Goal: Task Accomplishment & Management: Manage account settings

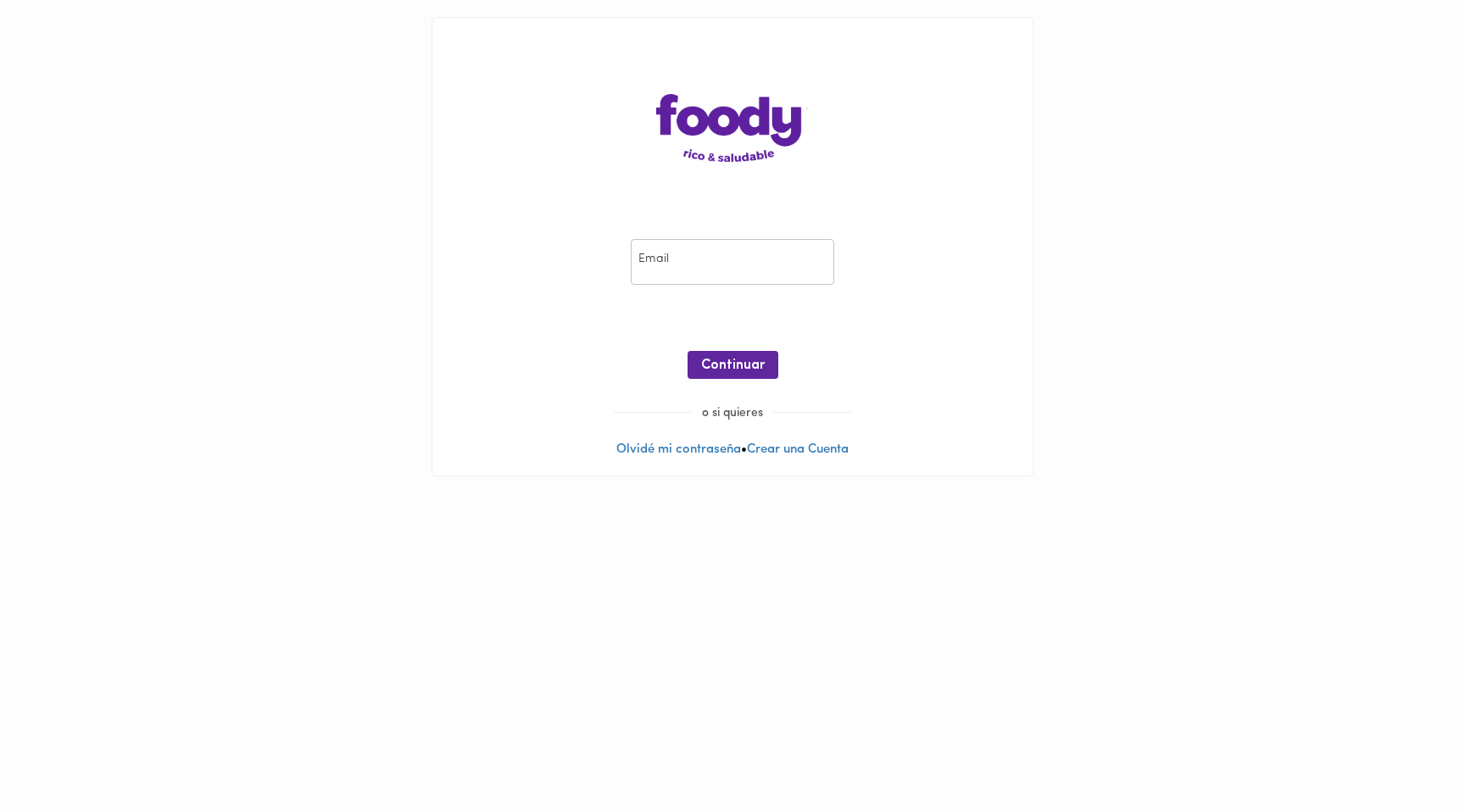
click at [748, 241] on input "email" at bounding box center [732, 263] width 204 height 47
click at [736, 267] on input "email" at bounding box center [732, 263] width 204 height 47
type input "[EMAIL_ADDRESS][DOMAIN_NAME]"
click at [729, 362] on span "Continuar" at bounding box center [733, 365] width 64 height 16
click at [748, 370] on span "Ingresar" at bounding box center [732, 365] width 54 height 16
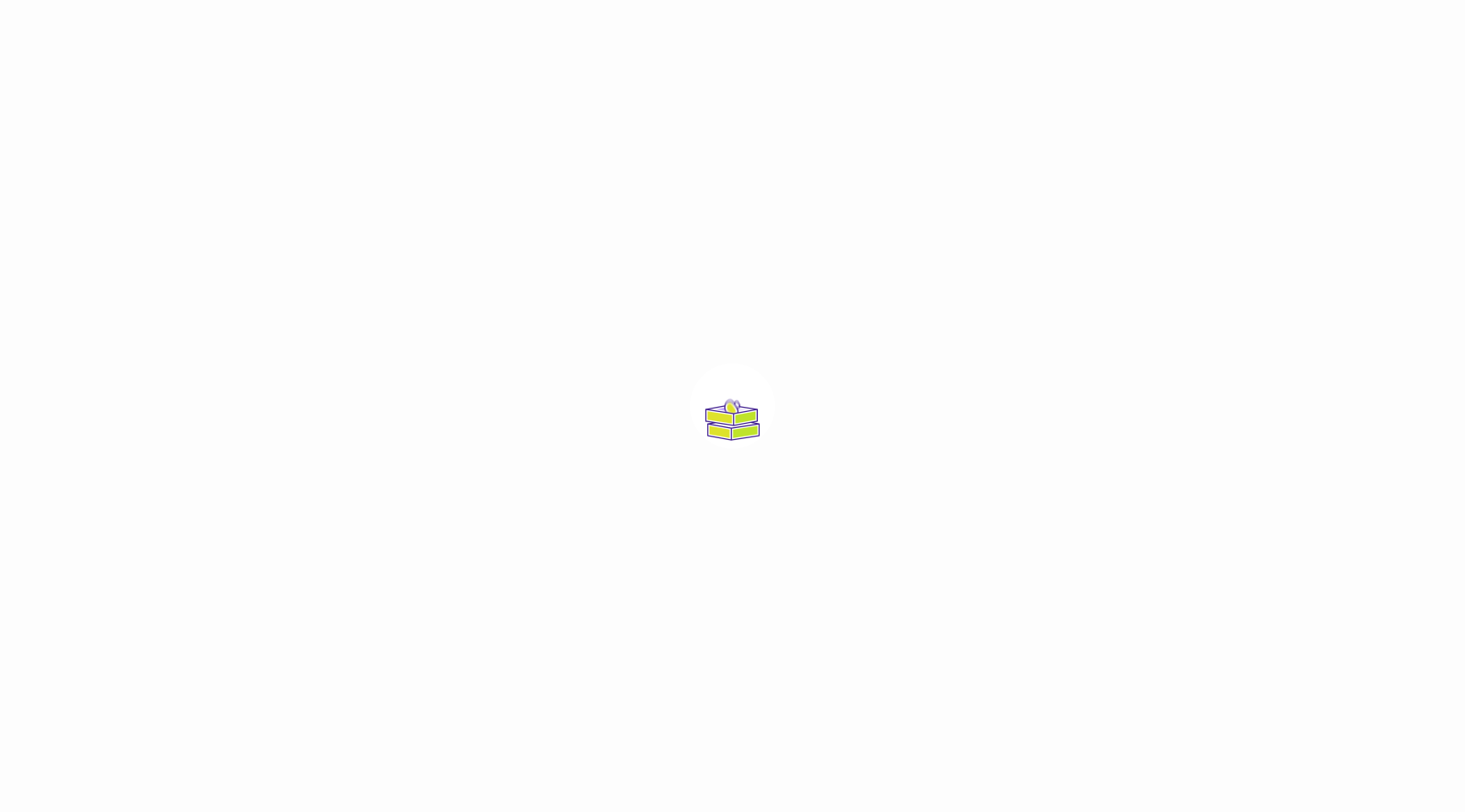
click at [762, 322] on div at bounding box center [732, 406] width 1465 height 812
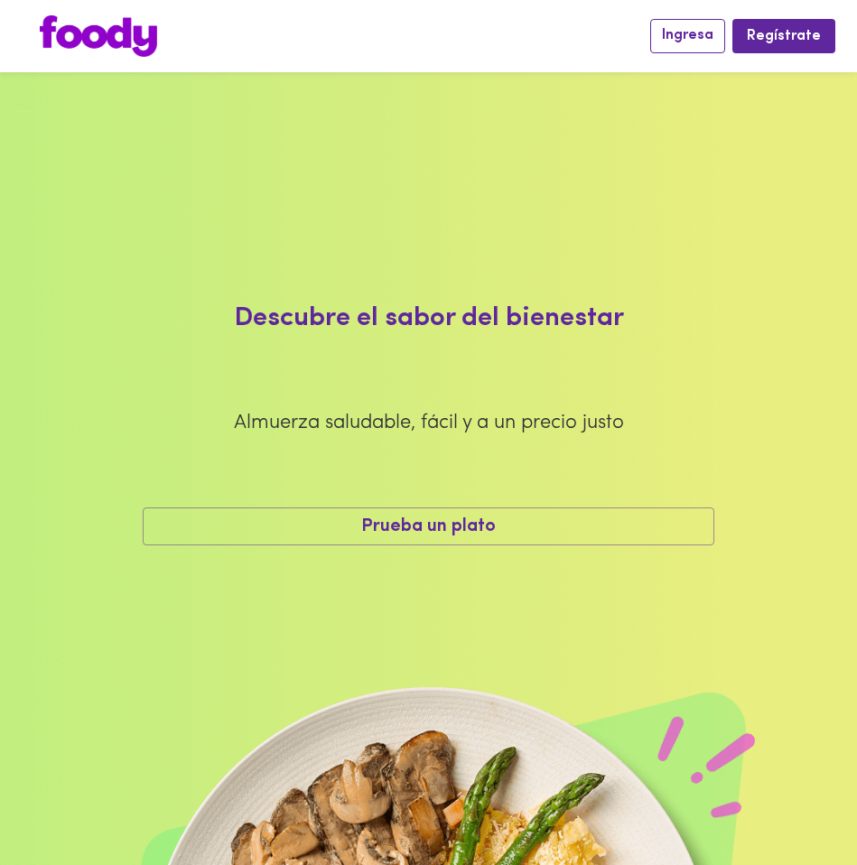
click at [687, 39] on span "Ingresa" at bounding box center [687, 35] width 51 height 17
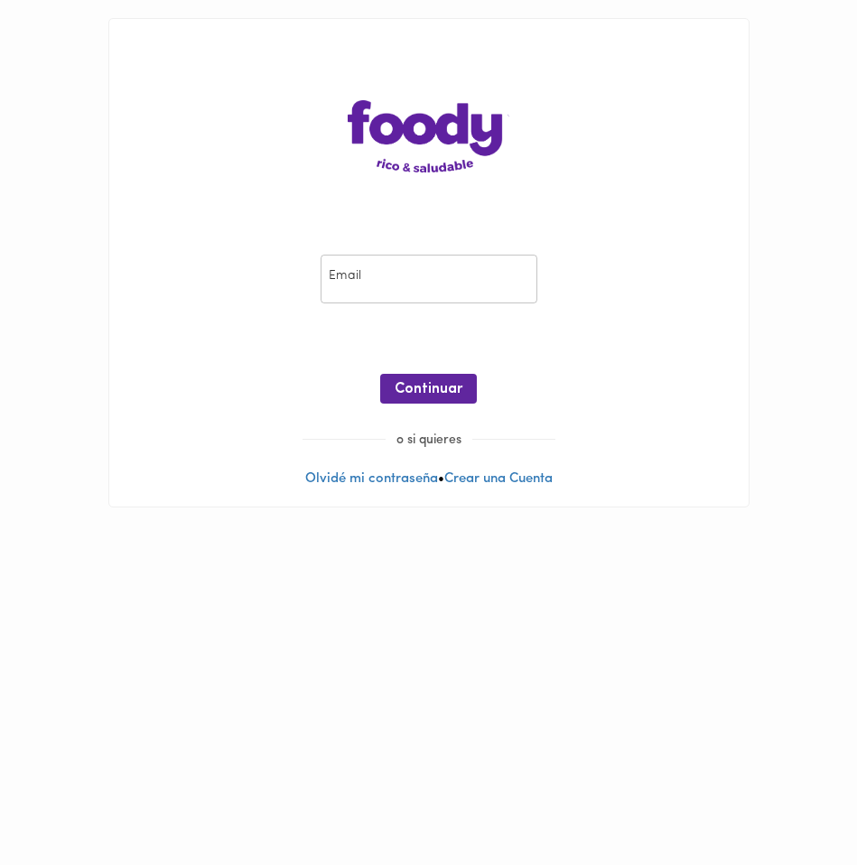
click at [690, 237] on div "Email Email ¡Oops! Recuperar Clave Continuar" at bounding box center [428, 333] width 603 height 195
click at [443, 273] on input "email" at bounding box center [428, 280] width 217 height 50
type input "[EMAIL_ADDRESS][DOMAIN_NAME]"
click at [434, 388] on span "Continuar" at bounding box center [428, 389] width 68 height 17
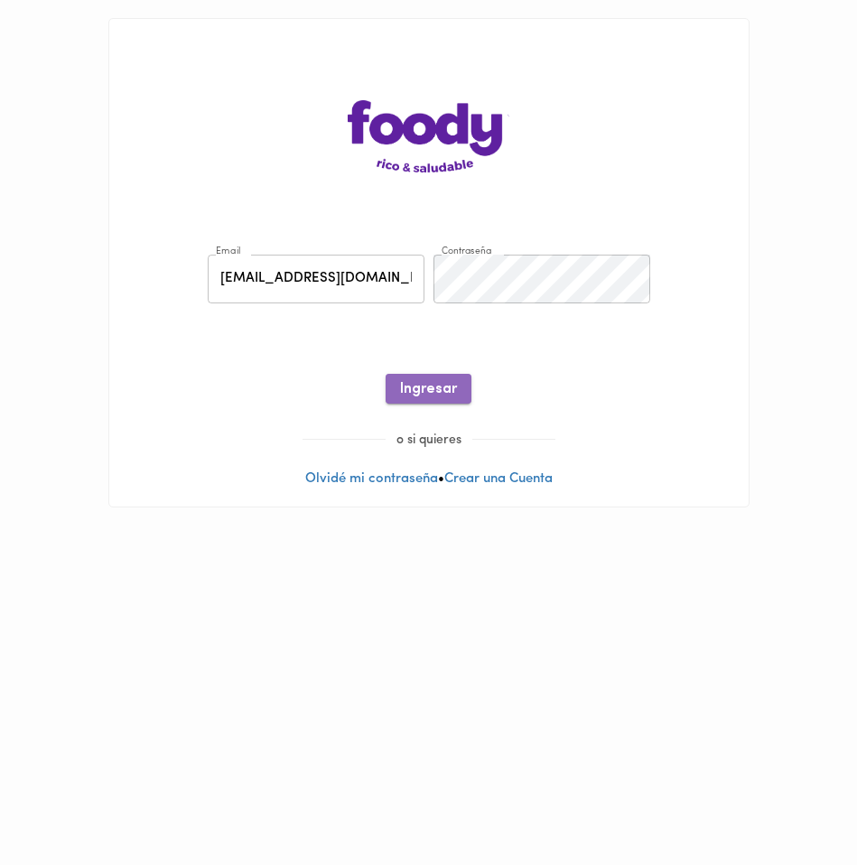
click at [447, 386] on span "Ingresar" at bounding box center [428, 389] width 57 height 17
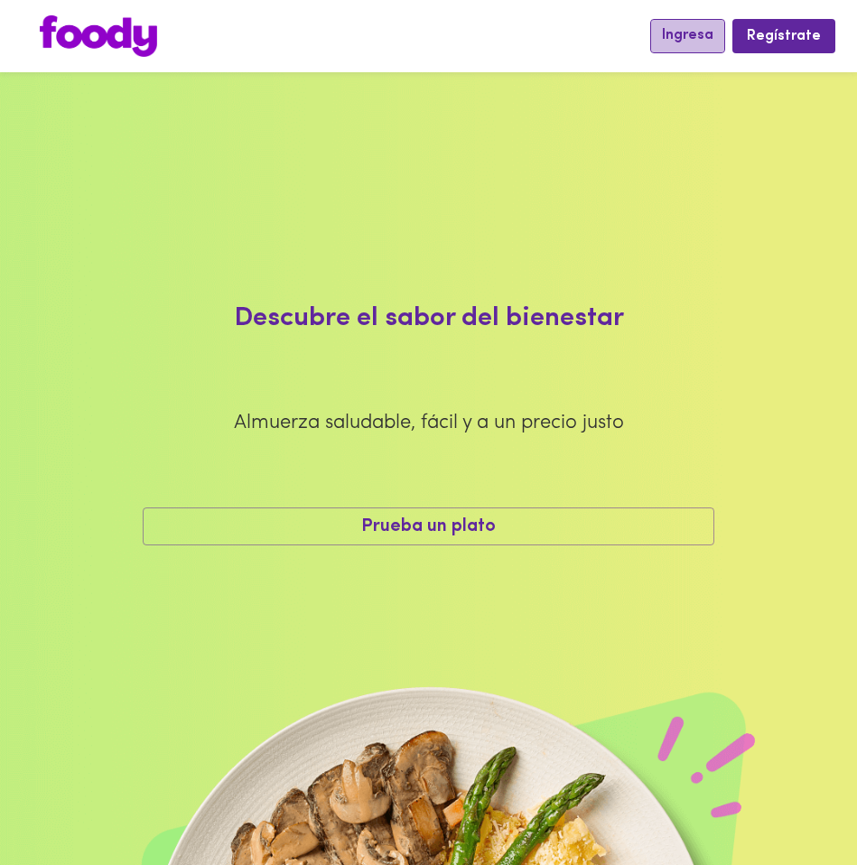
click at [697, 40] on span "Ingresa" at bounding box center [687, 35] width 51 height 17
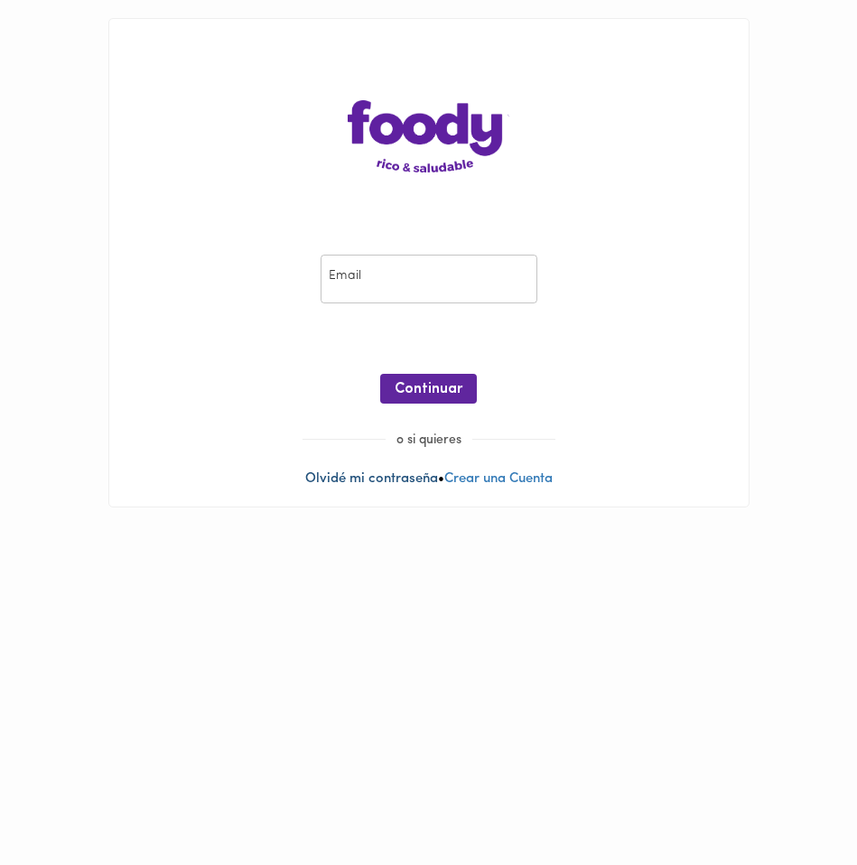
click at [375, 478] on link "Olvidé mi contraseña" at bounding box center [371, 479] width 133 height 14
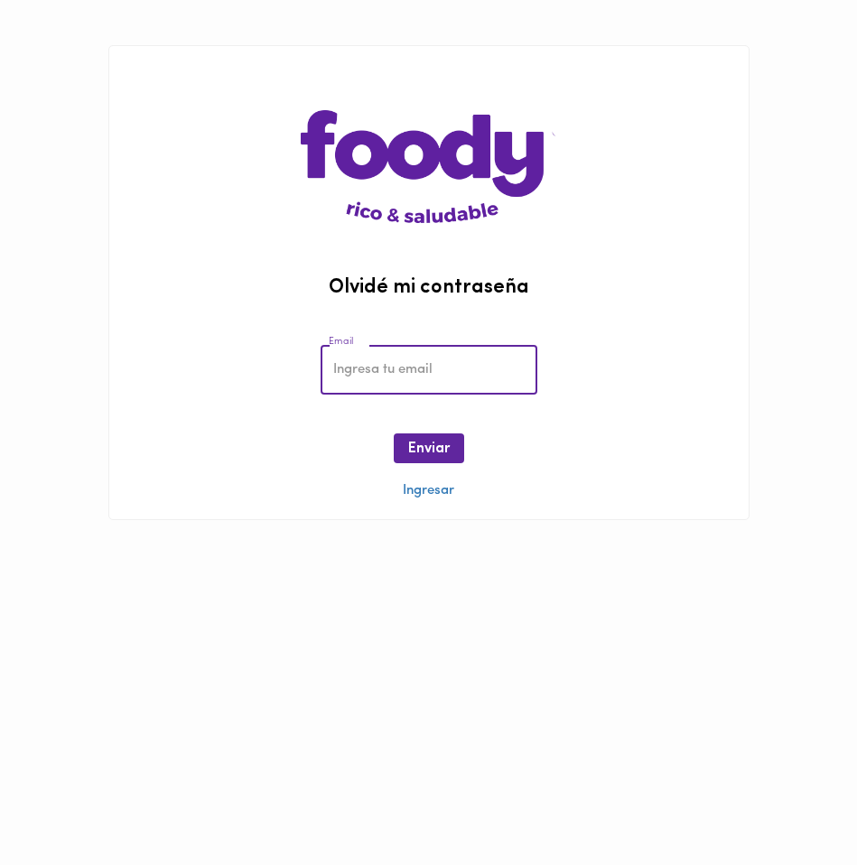
click at [416, 368] on input "email" at bounding box center [428, 370] width 217 height 50
type input "[EMAIL_ADDRESS][DOMAIN_NAME]"
click at [419, 447] on span "Enviar" at bounding box center [429, 449] width 42 height 17
